Goal: Task Accomplishment & Management: Use online tool/utility

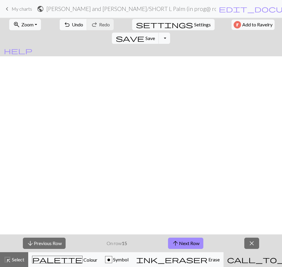
scroll to position [225, 0]
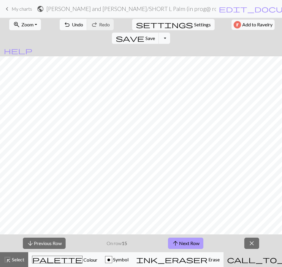
click at [179, 241] on button "arrow_upward Next Row" at bounding box center [185, 243] width 35 height 11
click at [181, 242] on button "arrow_upward Next Row" at bounding box center [185, 243] width 35 height 11
click at [173, 244] on span "arrow_upward" at bounding box center [175, 243] width 7 height 8
click at [186, 241] on button "arrow_upward Next Row" at bounding box center [185, 243] width 35 height 11
click at [188, 241] on button "arrow_upward Next Row" at bounding box center [185, 243] width 35 height 11
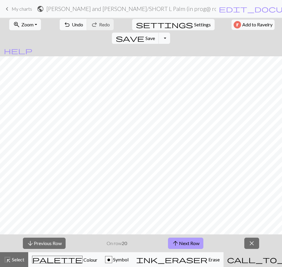
click at [188, 241] on button "arrow_upward Next Row" at bounding box center [185, 243] width 35 height 11
click at [186, 244] on button "arrow_upward Next Row" at bounding box center [185, 243] width 35 height 11
click at [196, 242] on button "arrow_upward Next Row" at bounding box center [185, 243] width 35 height 11
click at [155, 35] on span "Save" at bounding box center [149, 38] width 9 height 6
